Goal: Navigation & Orientation: Find specific page/section

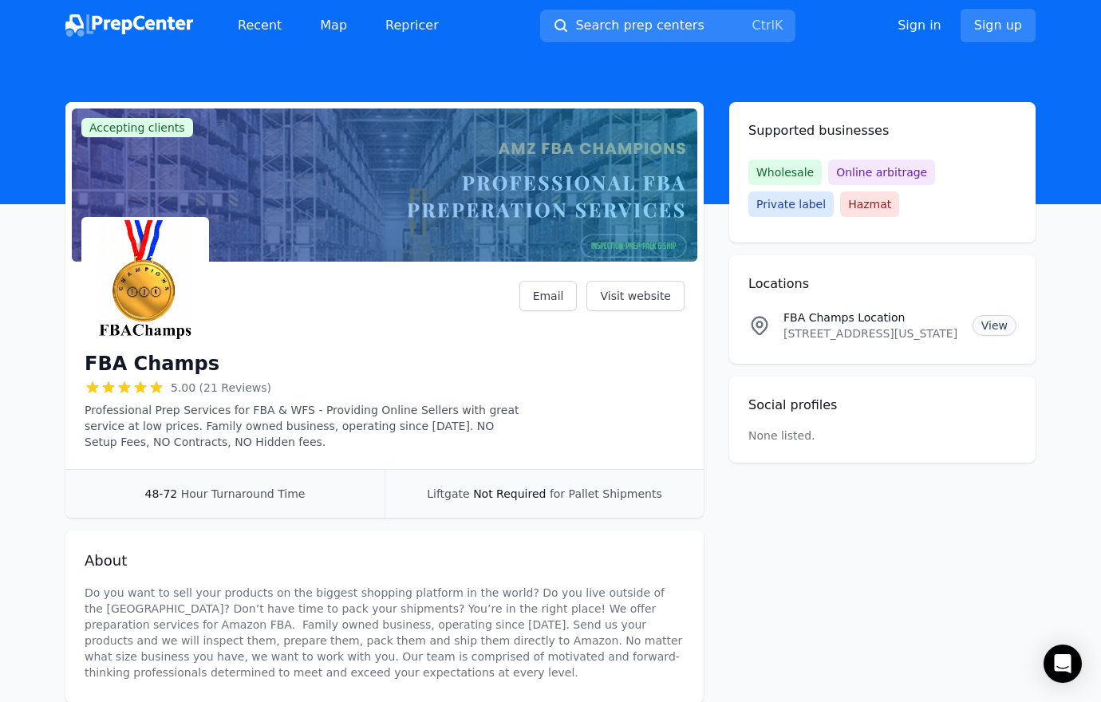
click at [1006, 321] on link "View" at bounding box center [994, 325] width 44 height 21
click at [250, 28] on link "Recent" at bounding box center [259, 26] width 69 height 32
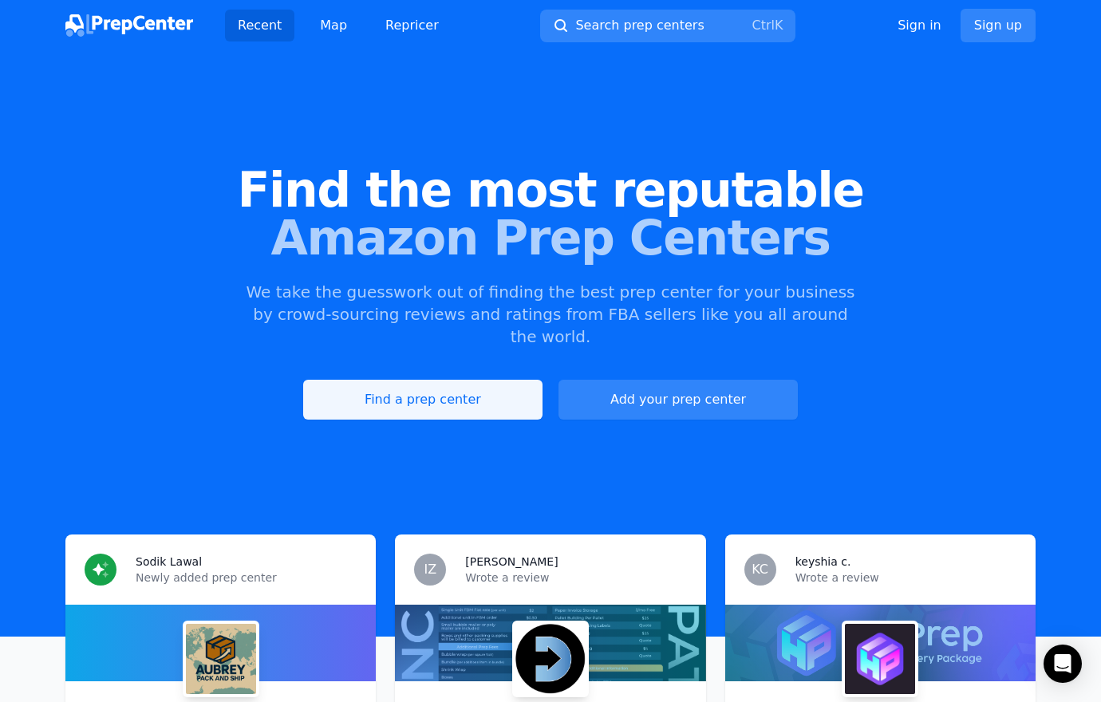
click at [370, 380] on link "Find a prep center" at bounding box center [422, 400] width 239 height 40
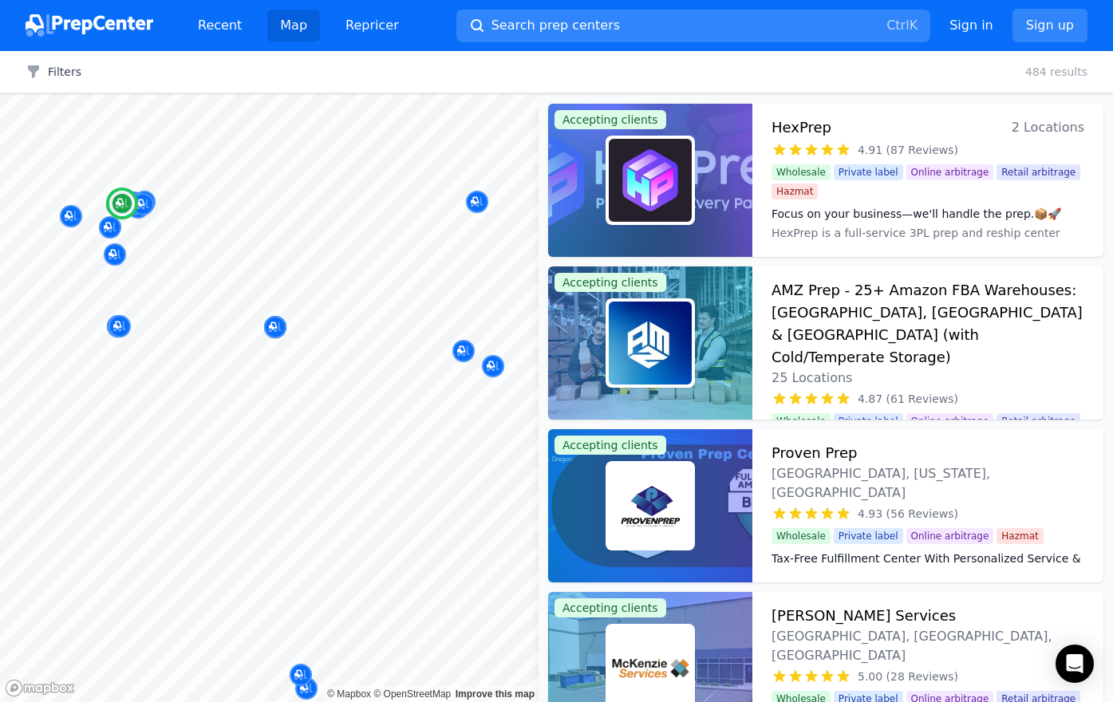
click at [1039, 133] on span "2 Locations" at bounding box center [1047, 127] width 73 height 22
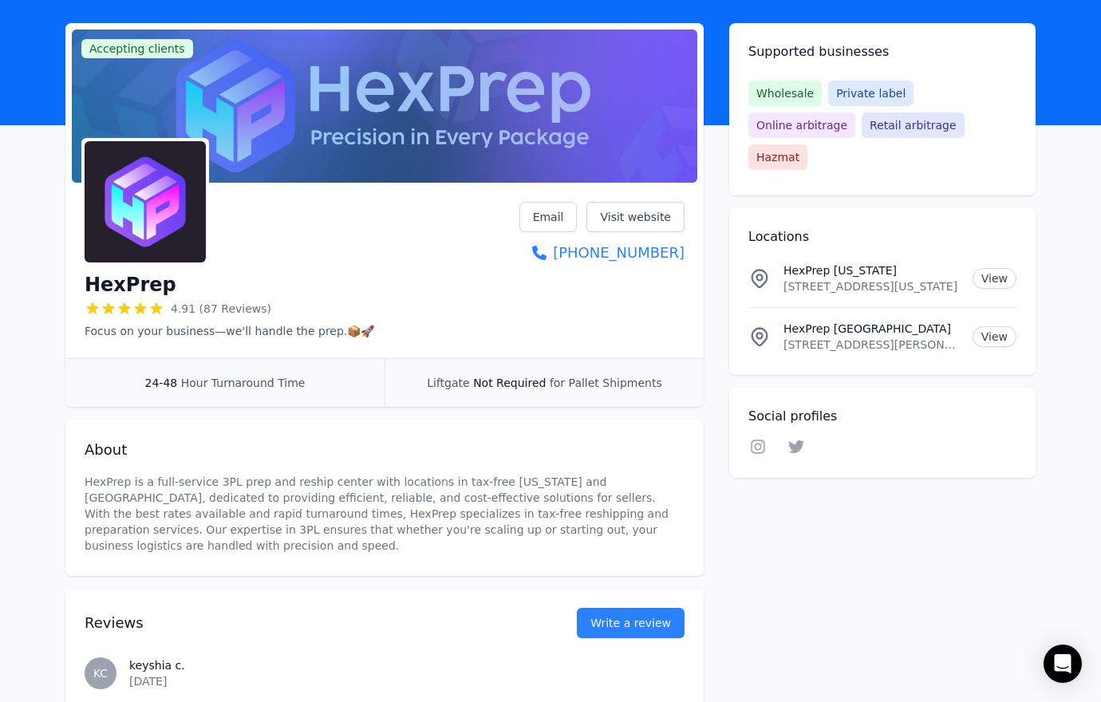
scroll to position [80, 0]
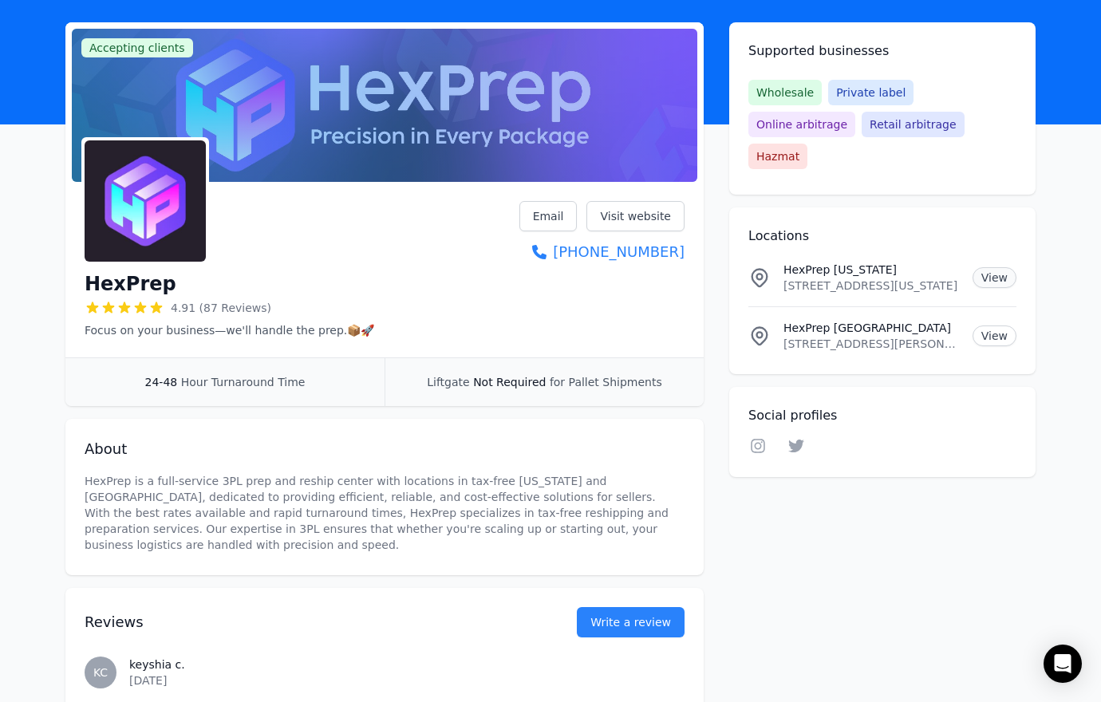
click at [999, 267] on link "View" at bounding box center [994, 277] width 44 height 21
